Goal: Information Seeking & Learning: Learn about a topic

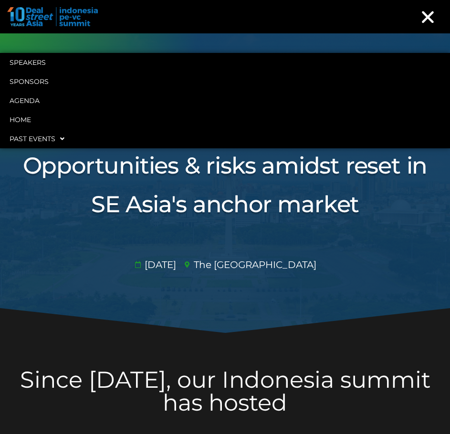
click at [433, 19] on icon "Menu Toggle" at bounding box center [427, 17] width 17 height 17
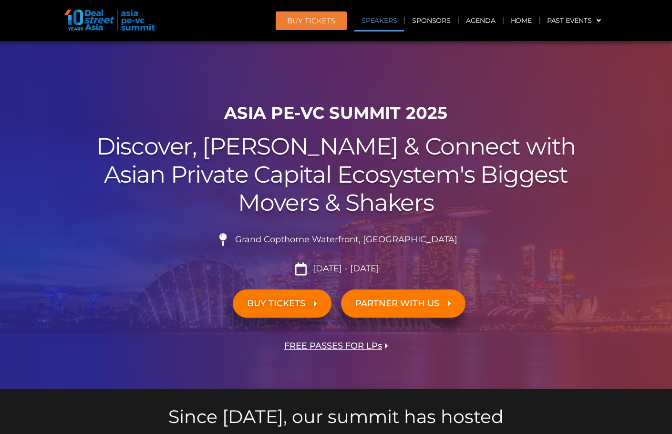
click at [367, 26] on link "Speakers" at bounding box center [379, 21] width 50 height 22
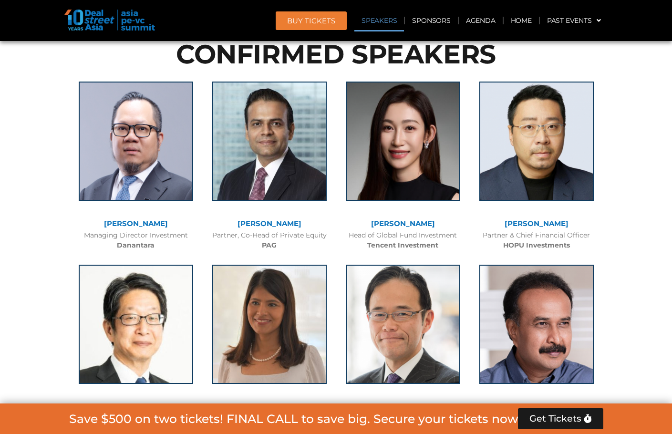
scroll to position [4385, 0]
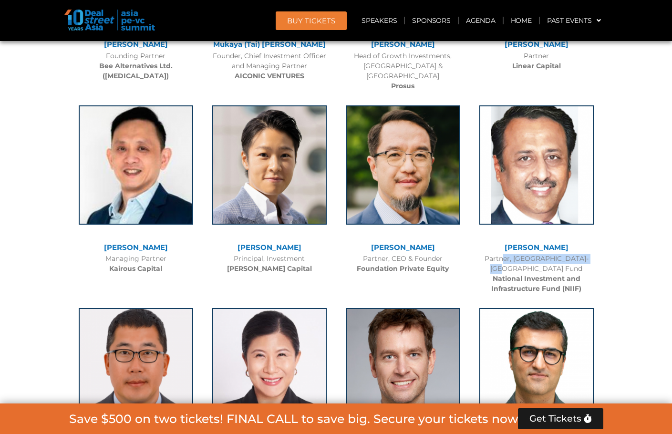
drag, startPoint x: 492, startPoint y: 229, endPoint x: 579, endPoint y: 229, distance: 87.3
click at [579, 254] on div "Partner, India-Japan Fund National Investment and Infrastructure Fund (NIIF)" at bounding box center [536, 274] width 124 height 40
copy div "Partner, India-Japan Fund"
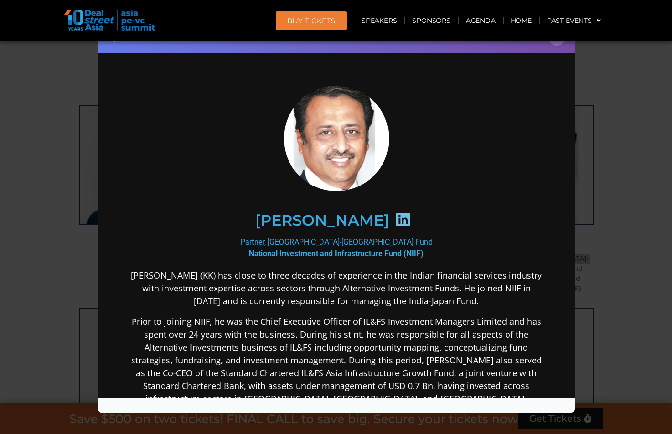
scroll to position [0, 0]
drag, startPoint x: 242, startPoint y: 253, endPoint x: 448, endPoint y: 252, distance: 205.5
click at [448, 252] on div "Partner, India-Japan Fund National Investment and Infrastructure Fund (NIIF)" at bounding box center [336, 247] width 412 height 23
copy b "National Investment and Infrastructure Fund (NIIF)"
drag, startPoint x: 289, startPoint y: 242, endPoint x: 383, endPoint y: 242, distance: 94.4
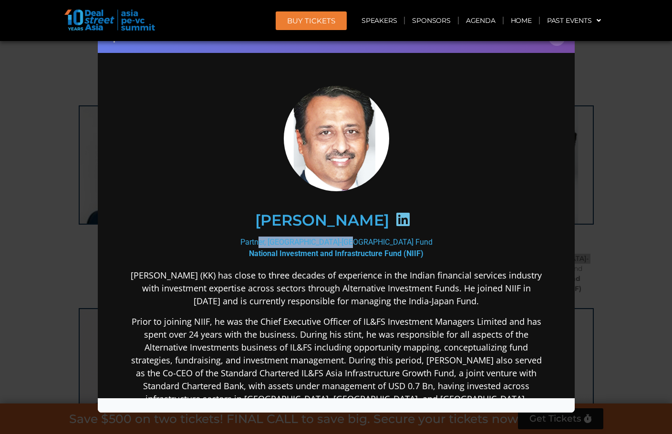
click at [383, 242] on div "Partner, India-Japan Fund National Investment and Infrastructure Fund (NIIF)" at bounding box center [336, 247] width 412 height 23
copy div "Partner, India-Japan Fund"
click at [495, 134] on div at bounding box center [336, 137] width 412 height 111
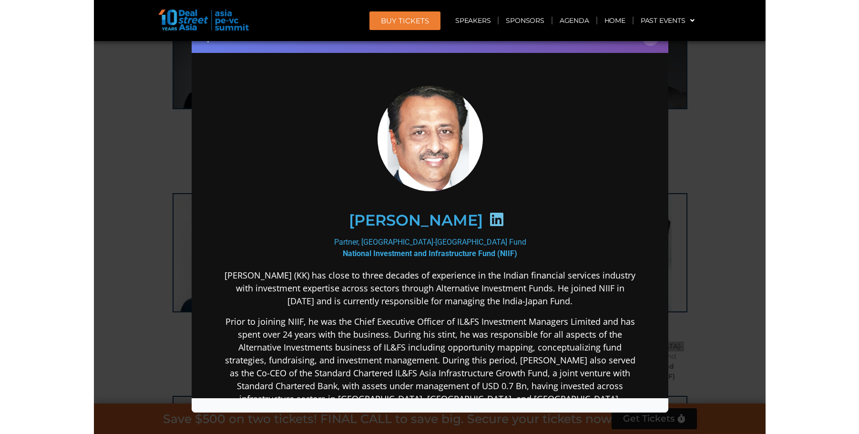
scroll to position [4194, 0]
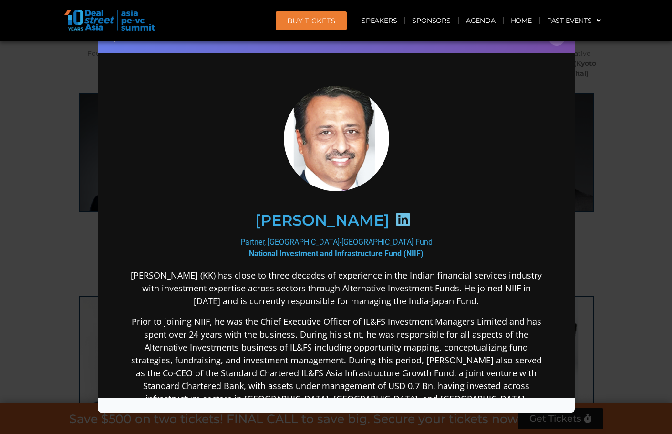
click at [560, 41] on header "BUY Tickets Speakers Sponsors Agenda Home Past Events JKT 2025 SG 2024 JKT 2024…" at bounding box center [336, 20] width 672 height 41
click at [558, 46] on div "Speaker Profile ×" at bounding box center [336, 37] width 477 height 31
click at [557, 42] on button "×" at bounding box center [556, 37] width 17 height 17
